Goal: Task Accomplishment & Management: Use online tool/utility

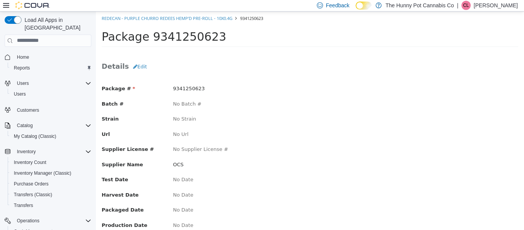
scroll to position [112, 0]
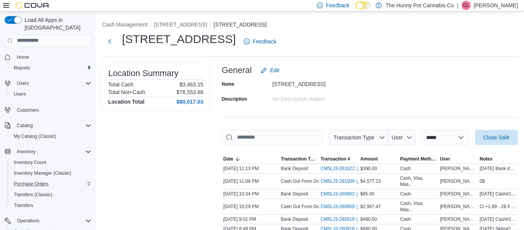
scroll to position [56, 0]
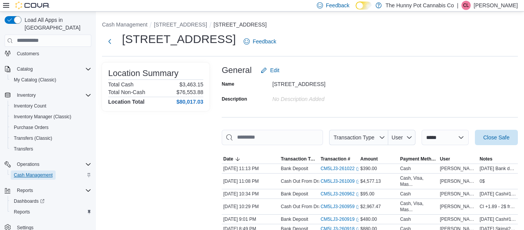
click at [43, 172] on span "Cash Management" at bounding box center [33, 175] width 39 height 6
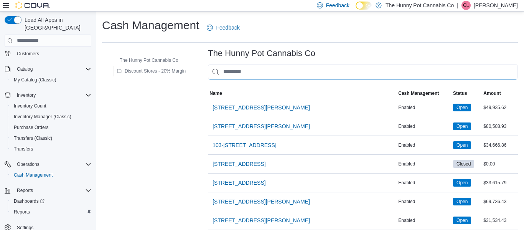
click at [233, 77] on input "This is a search bar. As you type, the results lower in the page will automatic…" at bounding box center [363, 71] width 310 height 15
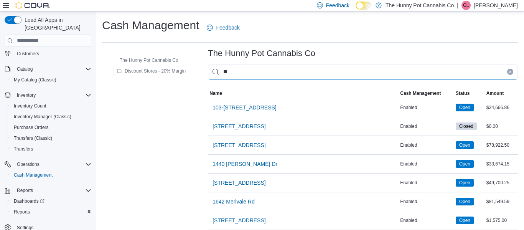
type input "***"
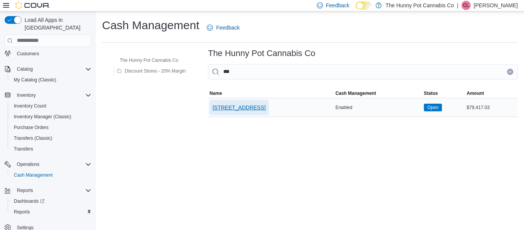
click at [240, 104] on span "[STREET_ADDRESS]" at bounding box center [239, 108] width 53 height 8
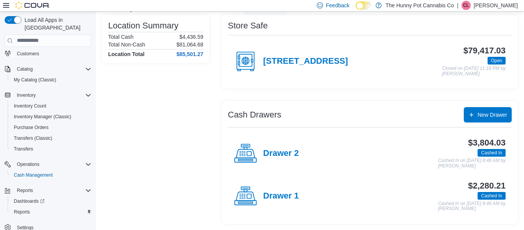
scroll to position [59, 0]
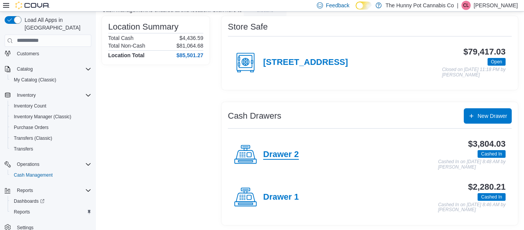
click at [284, 157] on h4 "Drawer 2" at bounding box center [281, 155] width 36 height 10
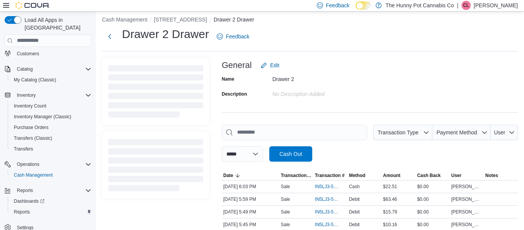
scroll to position [59, 0]
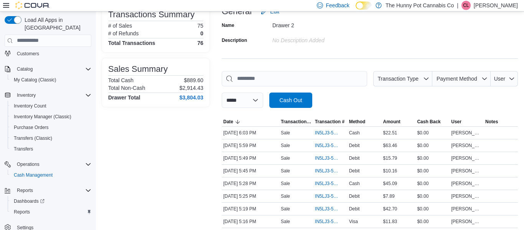
click at [417, 94] on div "**********" at bounding box center [370, 89] width 296 height 37
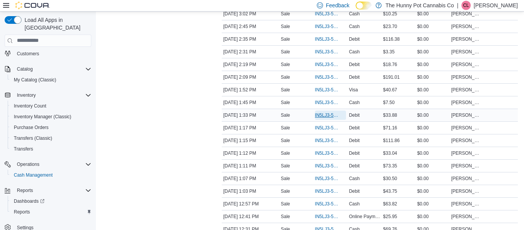
click at [321, 117] on span "IN5LJ3-5755688" at bounding box center [326, 115] width 23 height 6
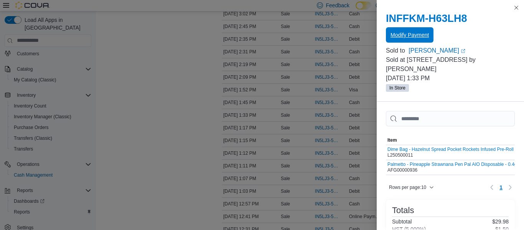
click at [415, 30] on span "Modify Payment" at bounding box center [410, 34] width 38 height 15
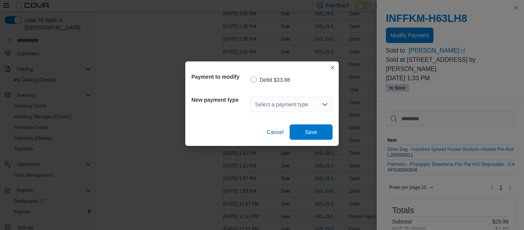
click at [328, 106] on div "Select a payment type" at bounding box center [292, 104] width 82 height 15
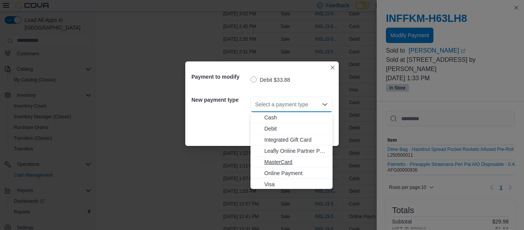
click at [293, 161] on span "MasterCard" at bounding box center [296, 162] width 64 height 8
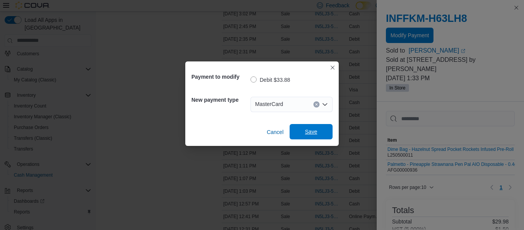
click at [317, 127] on span "Save" at bounding box center [311, 131] width 34 height 15
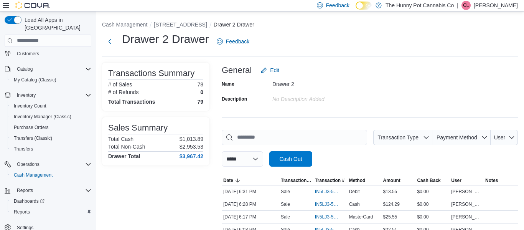
scroll to position [1, 0]
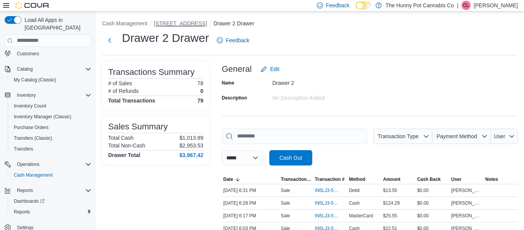
click at [188, 22] on button "[STREET_ADDRESS]" at bounding box center [180, 23] width 53 height 6
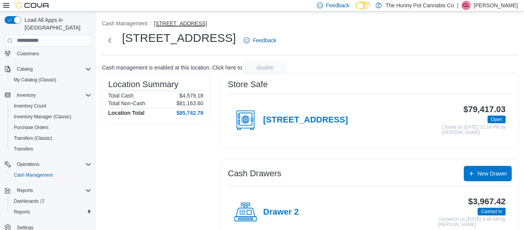
click at [178, 23] on button "[STREET_ADDRESS]" at bounding box center [180, 23] width 53 height 6
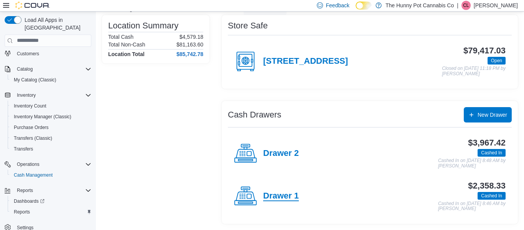
click at [287, 195] on h4 "Drawer 1" at bounding box center [281, 196] width 36 height 10
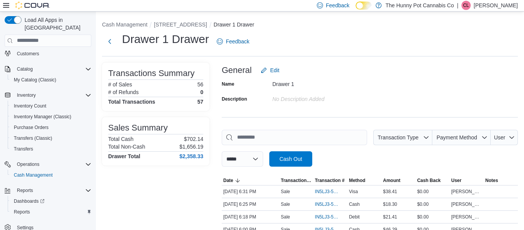
scroll to position [557, 0]
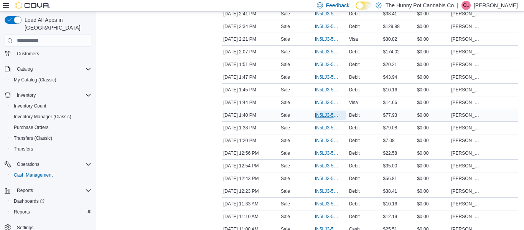
click at [327, 115] on span "IN5LJ3-5755722" at bounding box center [326, 115] width 23 height 6
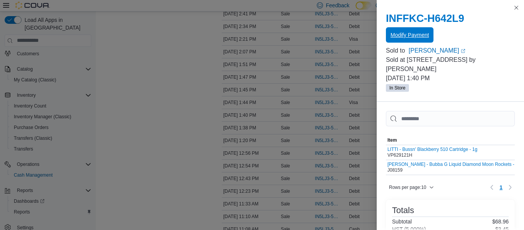
click at [412, 36] on span "Modify Payment" at bounding box center [410, 35] width 38 height 8
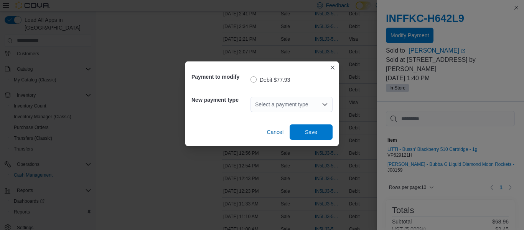
click at [318, 107] on div "Select a payment type" at bounding box center [292, 104] width 82 height 15
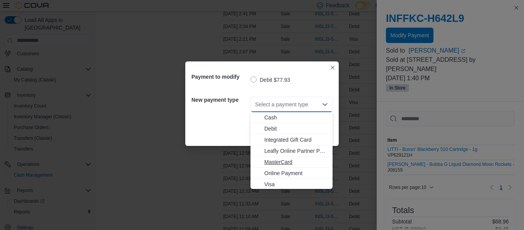
click at [291, 162] on span "MasterCard" at bounding box center [296, 162] width 64 height 8
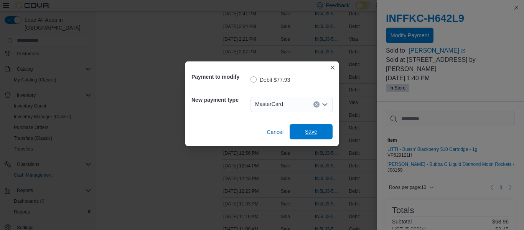
click at [309, 131] on span "Save" at bounding box center [311, 132] width 12 height 8
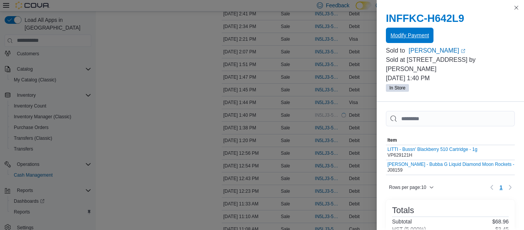
scroll to position [0, 0]
click at [517, 7] on button "Close this dialog" at bounding box center [516, 7] width 9 height 9
click at [514, 8] on button "Close this dialog" at bounding box center [516, 7] width 9 height 9
